Goal: Check status: Check status

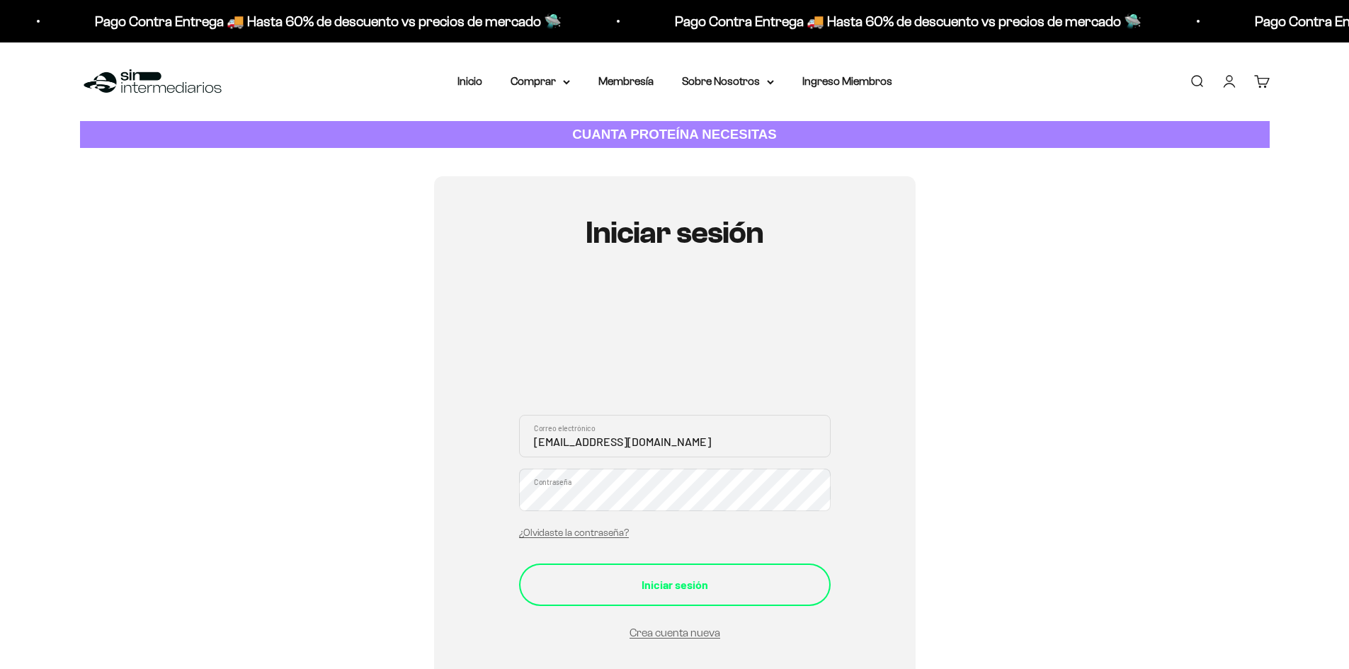
click at [646, 577] on div "Iniciar sesión" at bounding box center [674, 585] width 255 height 18
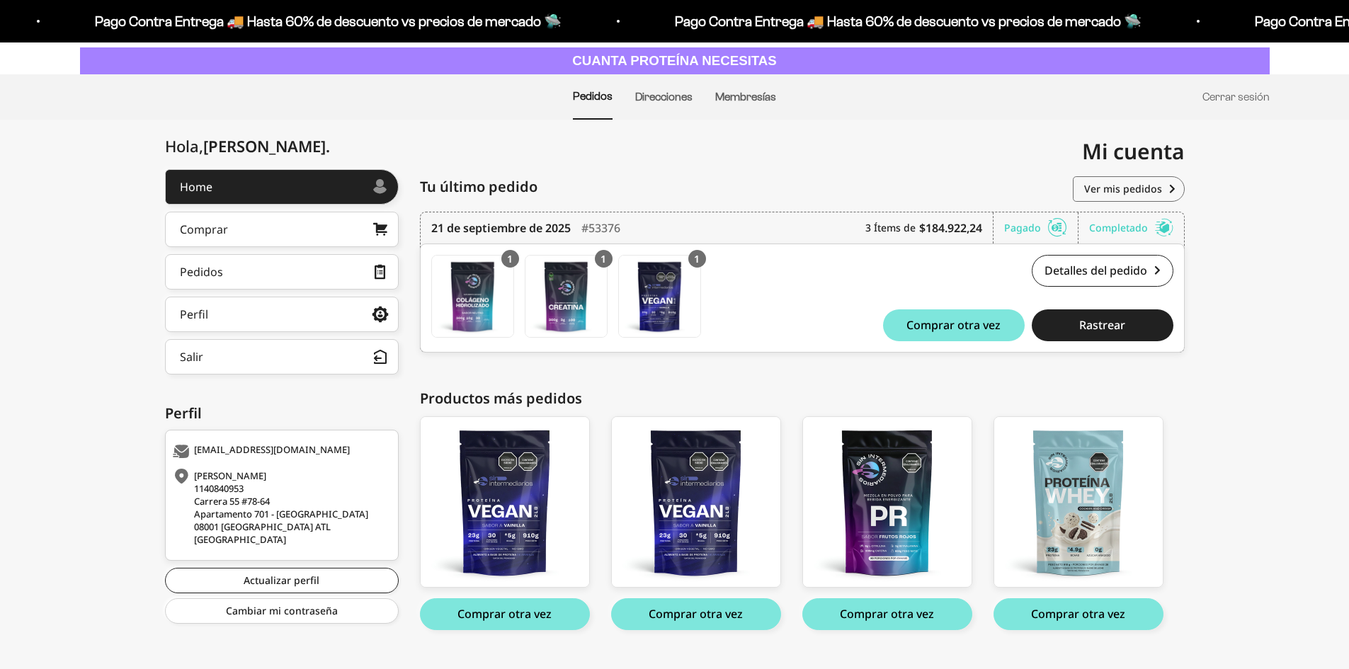
scroll to position [89, 0]
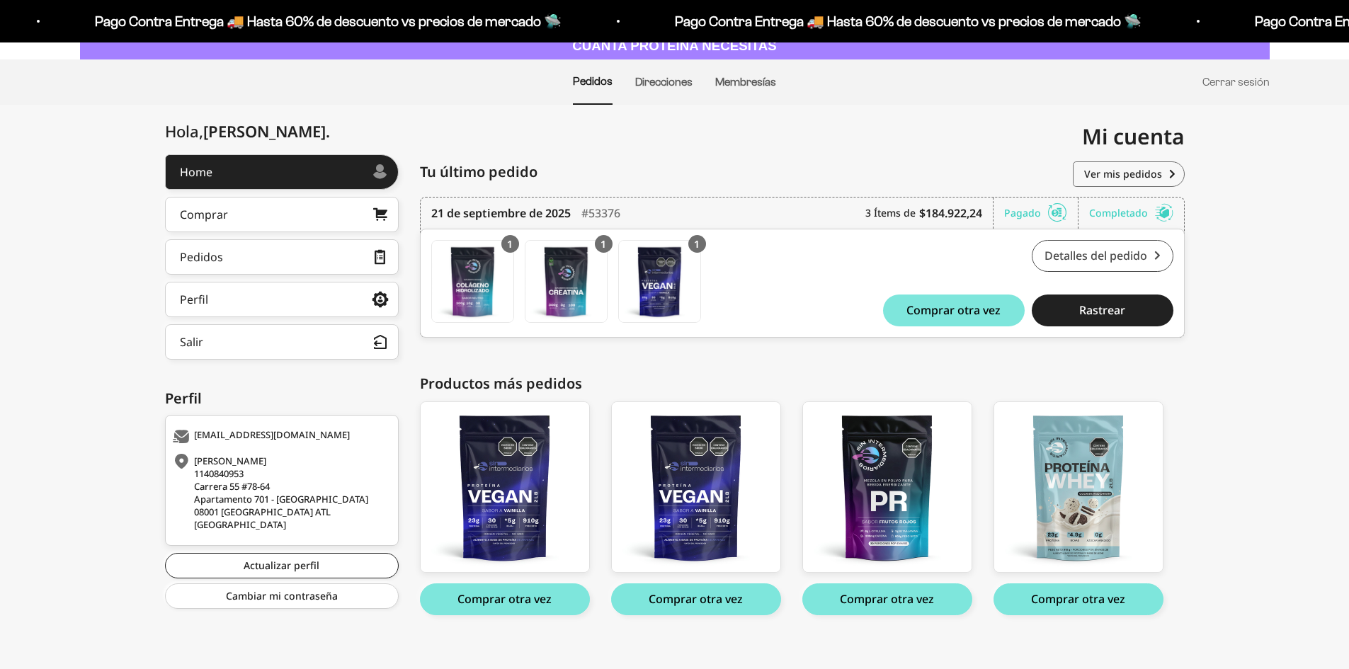
click at [1074, 257] on link "Detalles del pedido" at bounding box center [1103, 256] width 142 height 32
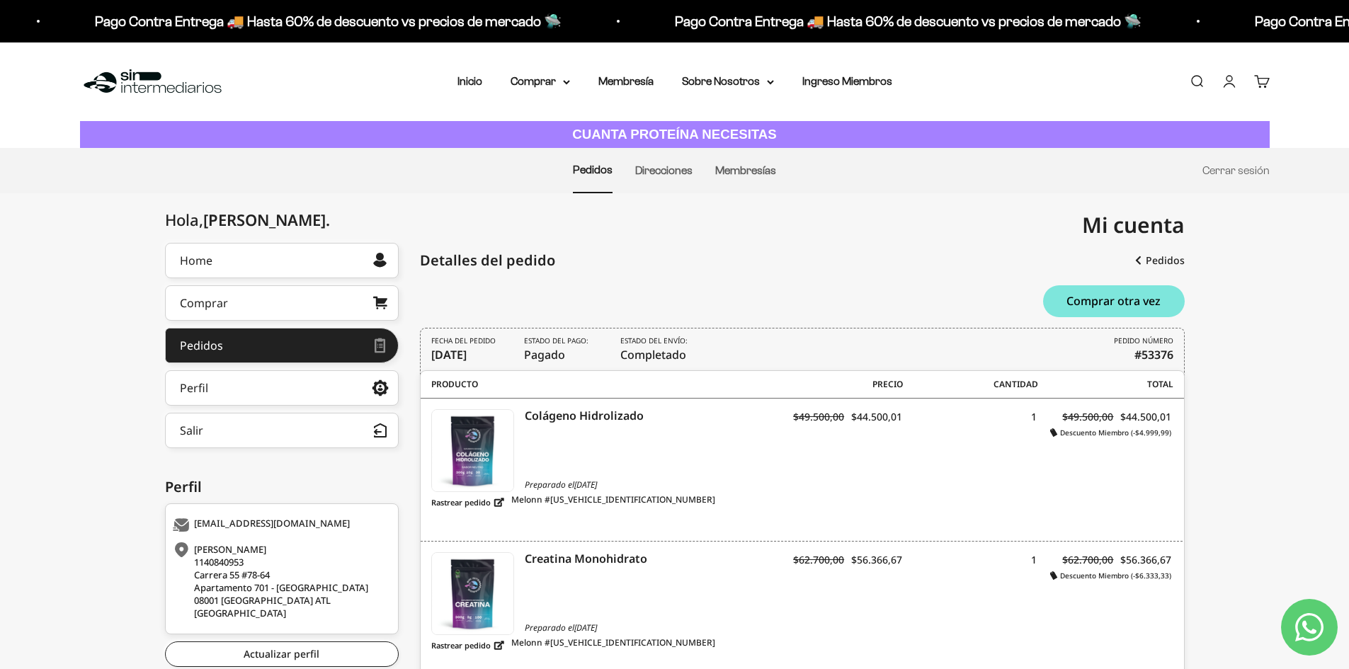
click at [129, 79] on img at bounding box center [152, 82] width 145 height 30
